Goal: Information Seeking & Learning: Learn about a topic

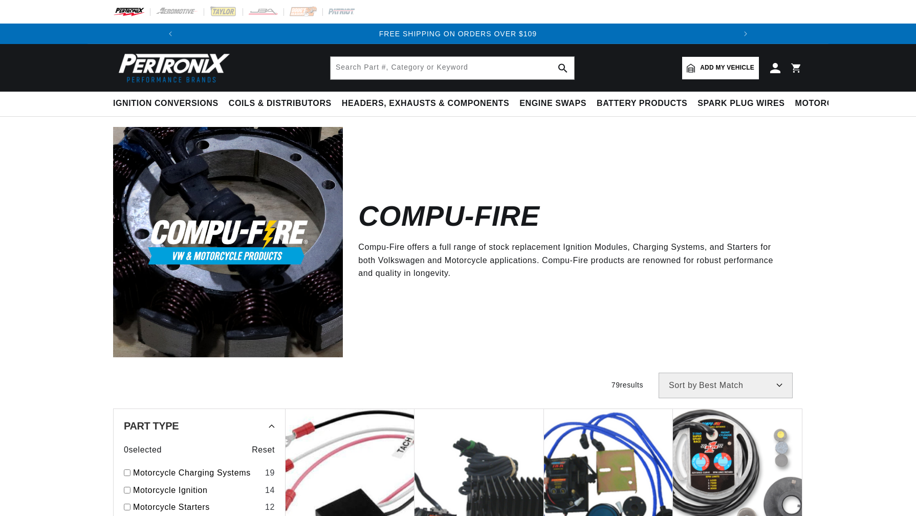
scroll to position [0, 1149]
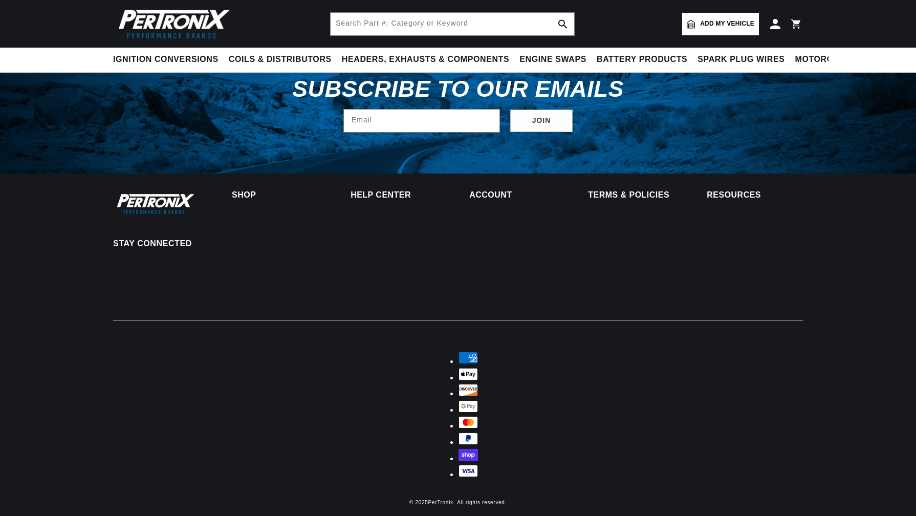
scroll to position [5703, 0]
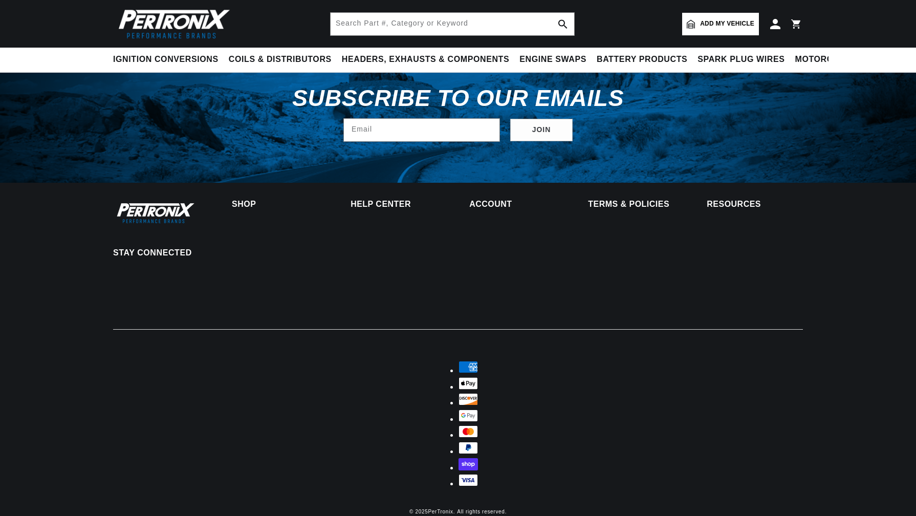
click at [175, 257] on p "Stay Connected" at bounding box center [156, 253] width 86 height 11
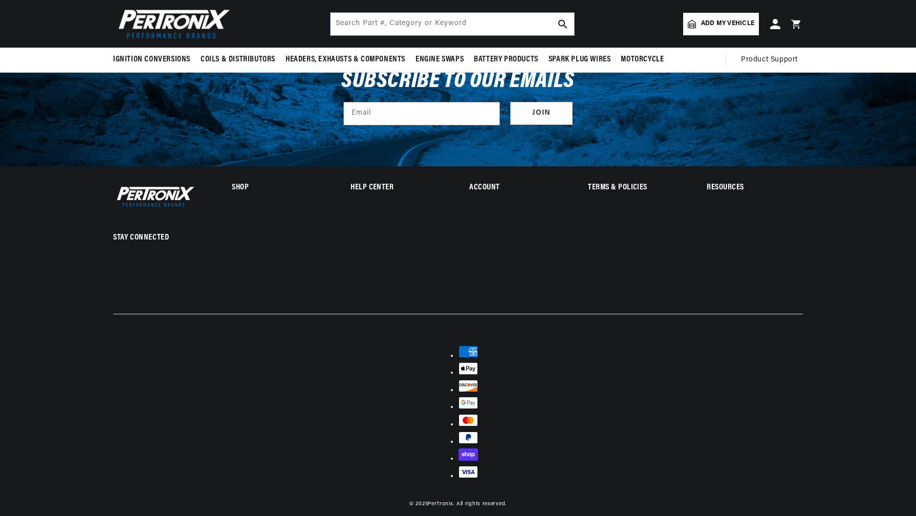
scroll to position [0, 574]
drag, startPoint x: 119, startPoint y: 250, endPoint x: 171, endPoint y: 250, distance: 52.2
click at [172, 243] on p "Stay Connected" at bounding box center [156, 237] width 86 height 11
click at [172, 233] on div "Stay Connected Facebook Instagram YouTube" at bounding box center [156, 236] width 86 height 104
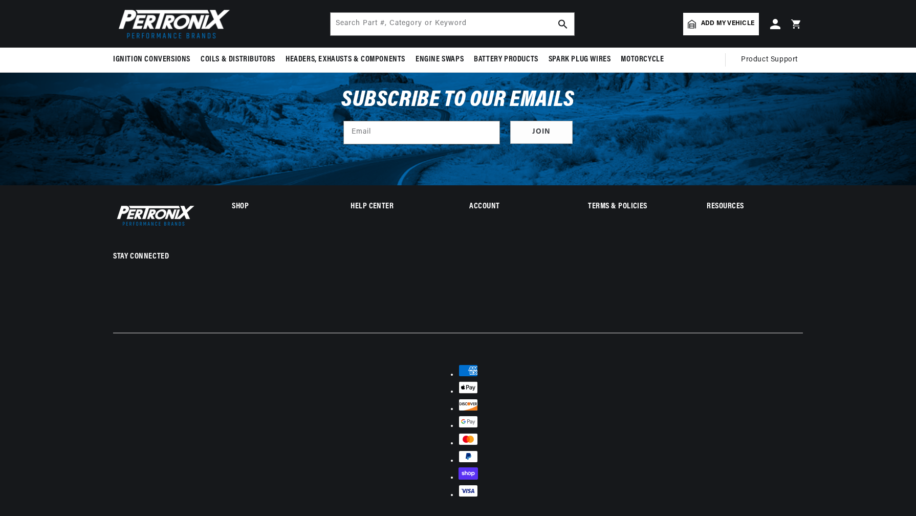
scroll to position [5683, 0]
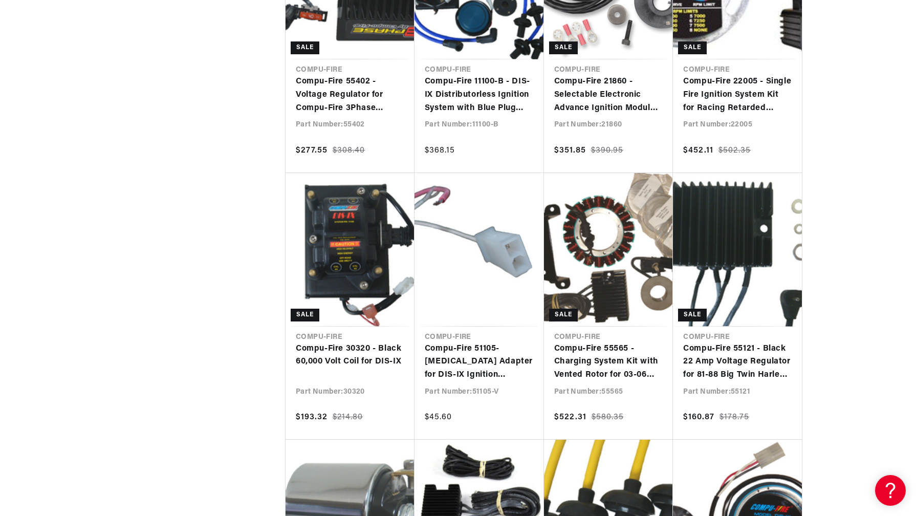
scroll to position [5236, 0]
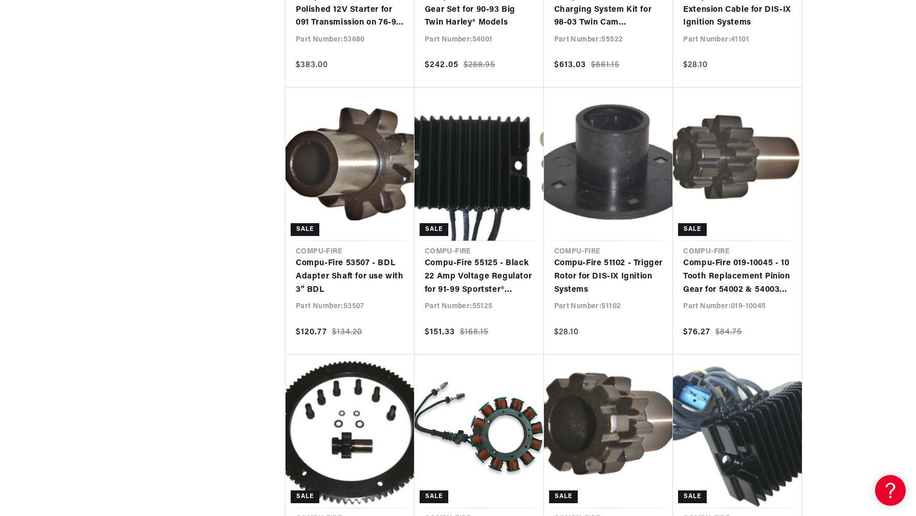
drag, startPoint x: 210, startPoint y: 79, endPoint x: 217, endPoint y: 52, distance: 27.8
